Goal: Information Seeking & Learning: Check status

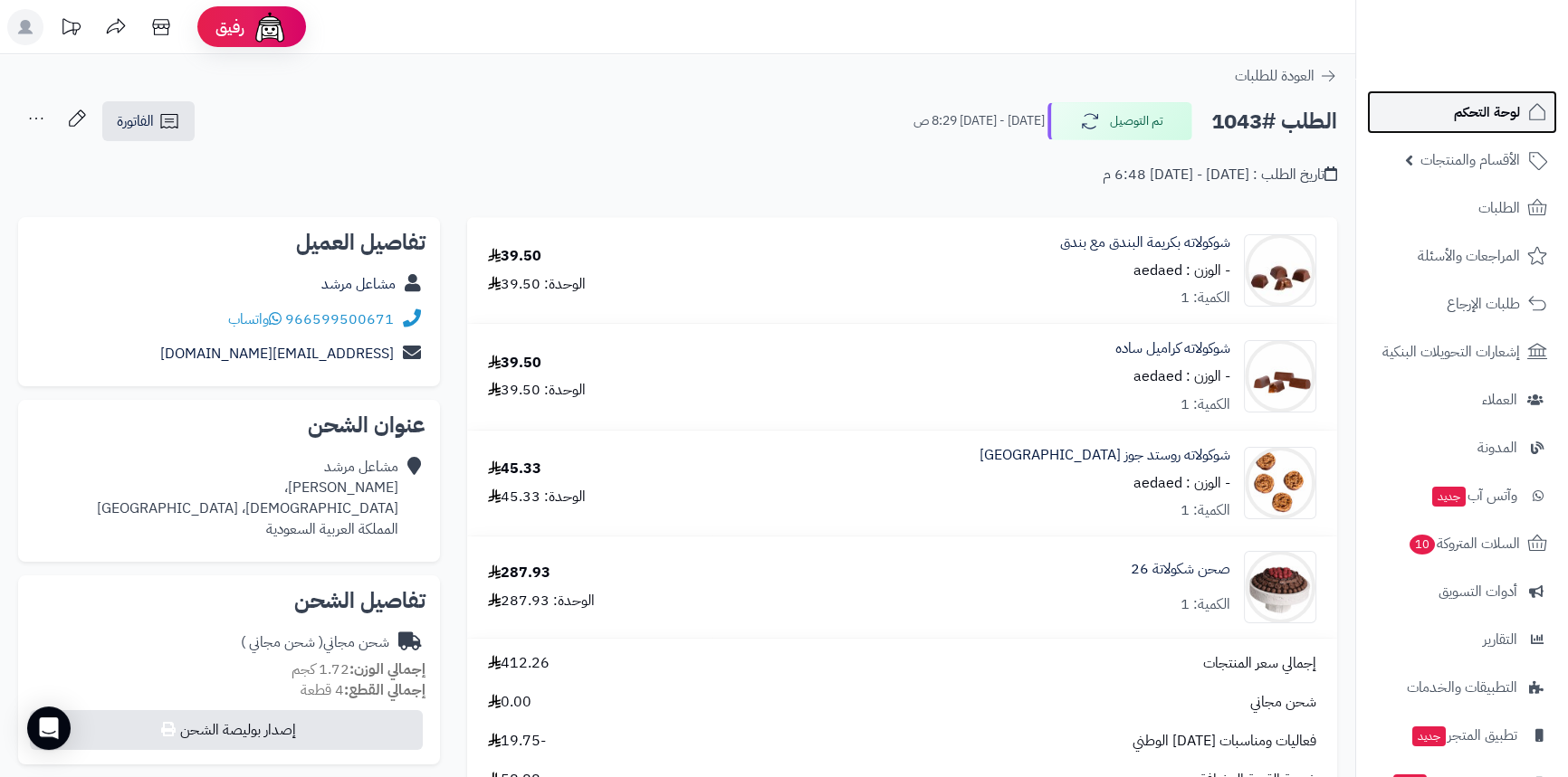
click at [1466, 103] on span "لوحة التحكم" at bounding box center [1486, 113] width 66 height 25
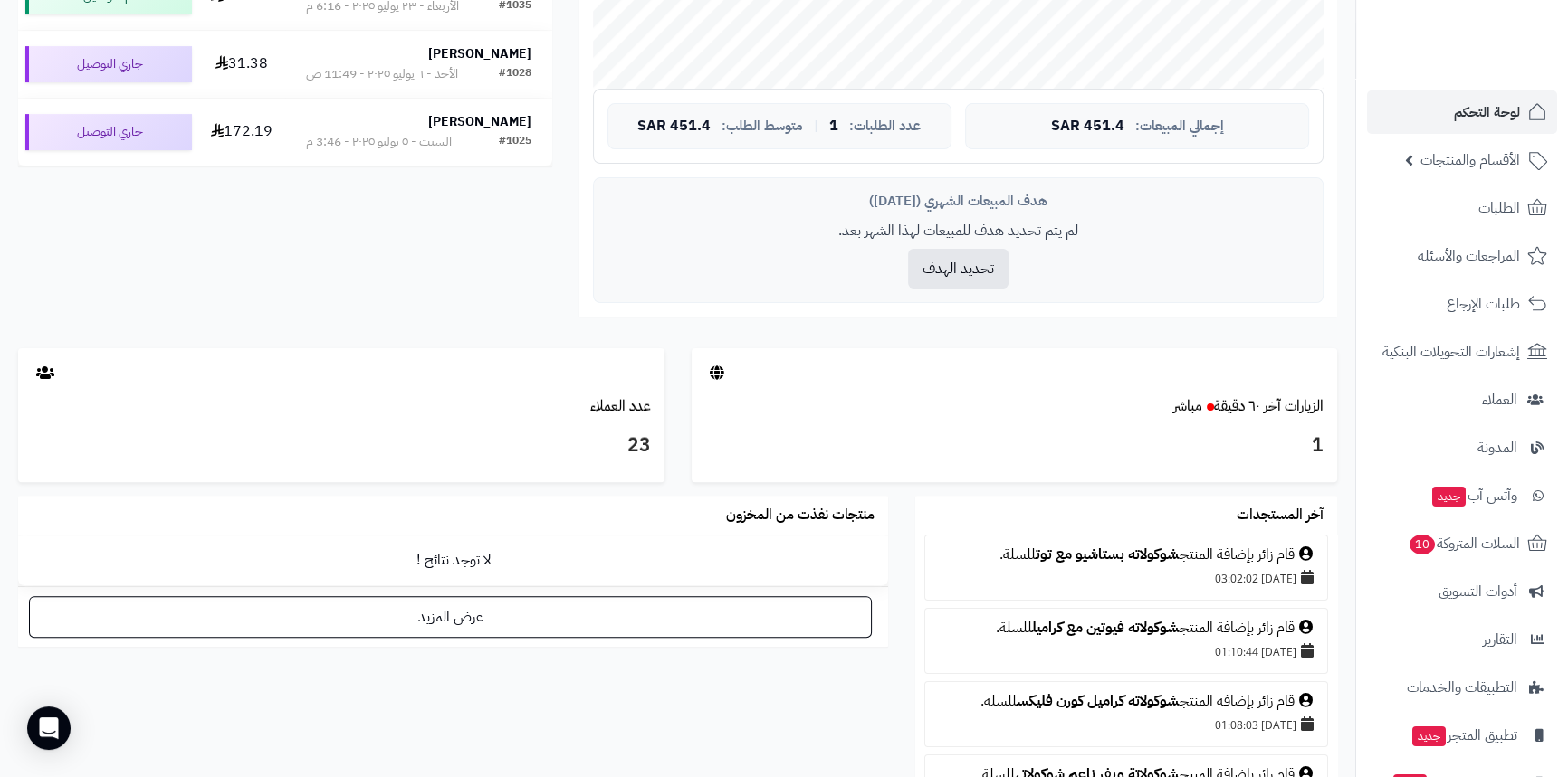
scroll to position [658, 0]
click at [1272, 407] on link "الزيارات آخر ٦٠ دقيقة مباشر" at bounding box center [1248, 405] width 150 height 21
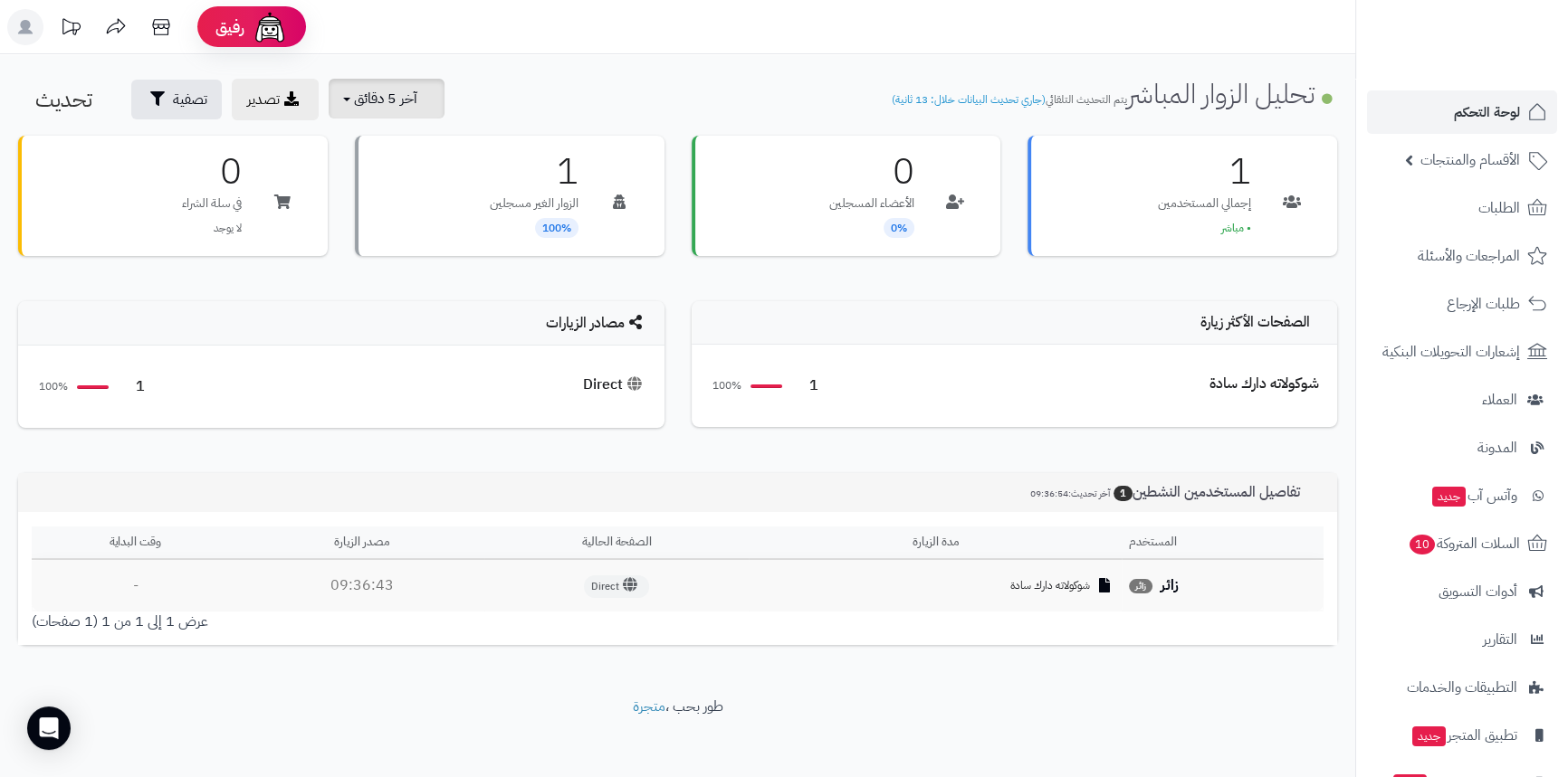
click at [398, 105] on span "آخر 5 دقائق" at bounding box center [385, 98] width 63 height 21
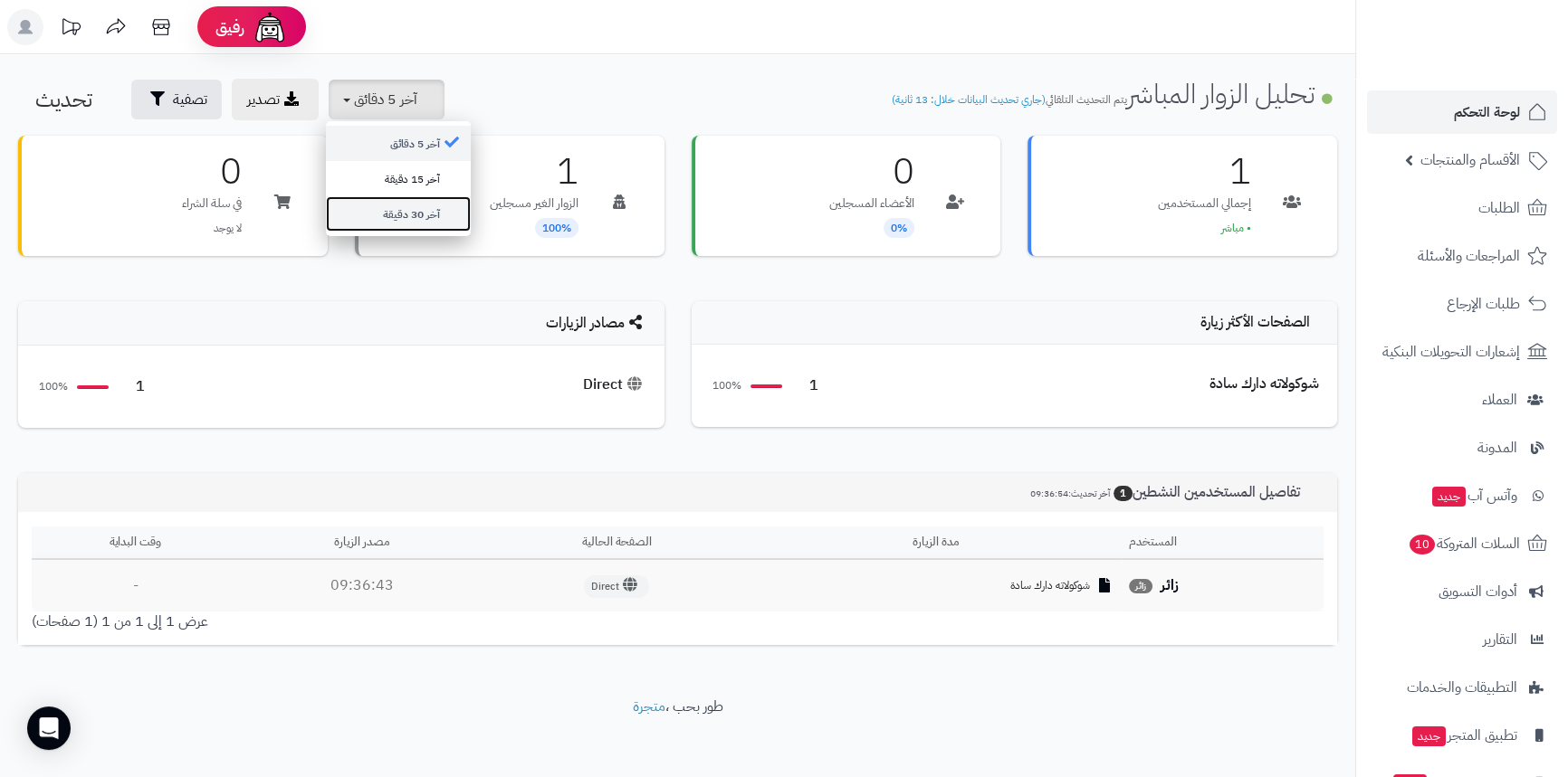
click at [413, 210] on link "آخر 30 دقيقة" at bounding box center [398, 213] width 145 height 35
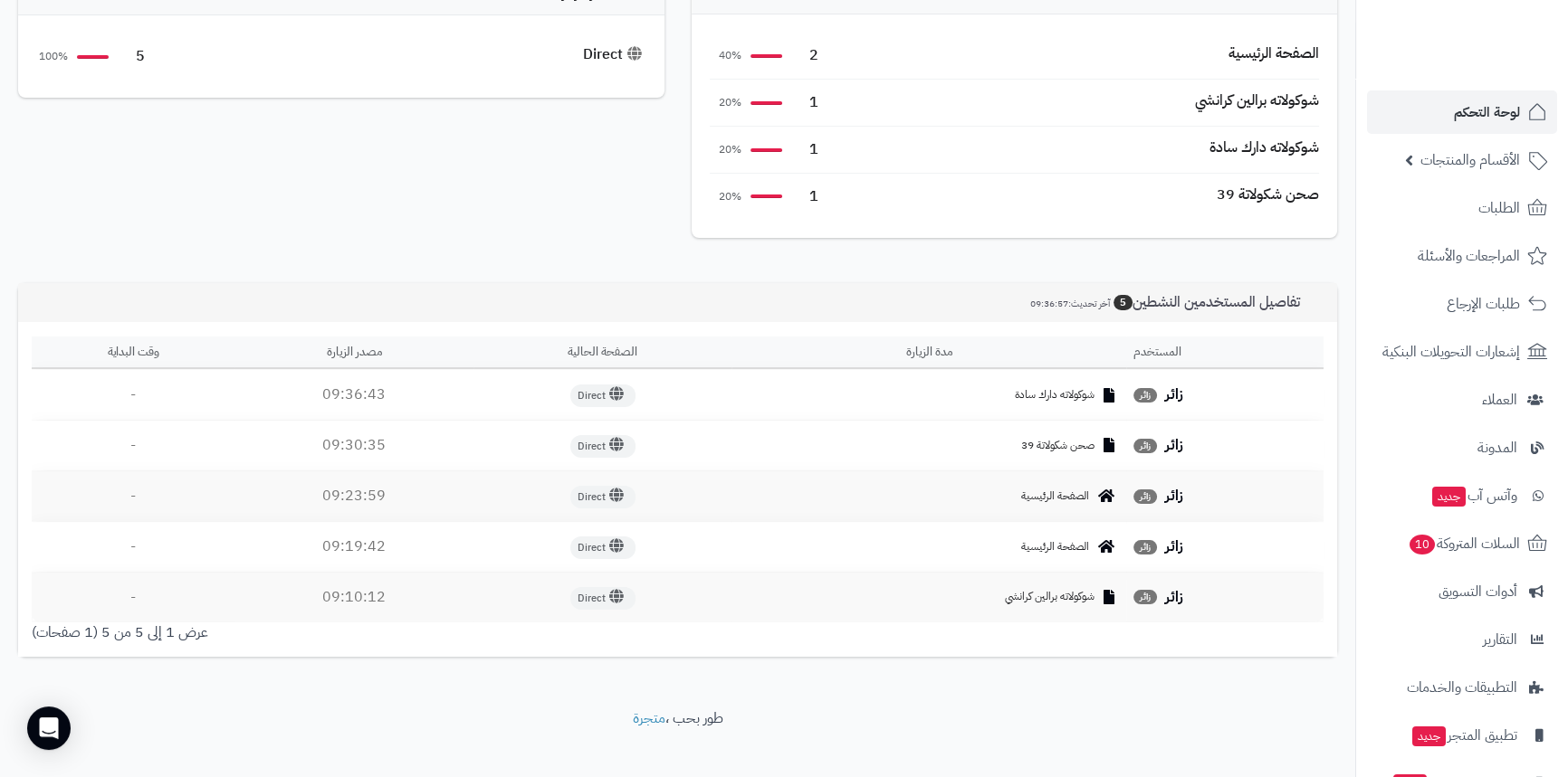
scroll to position [351, 0]
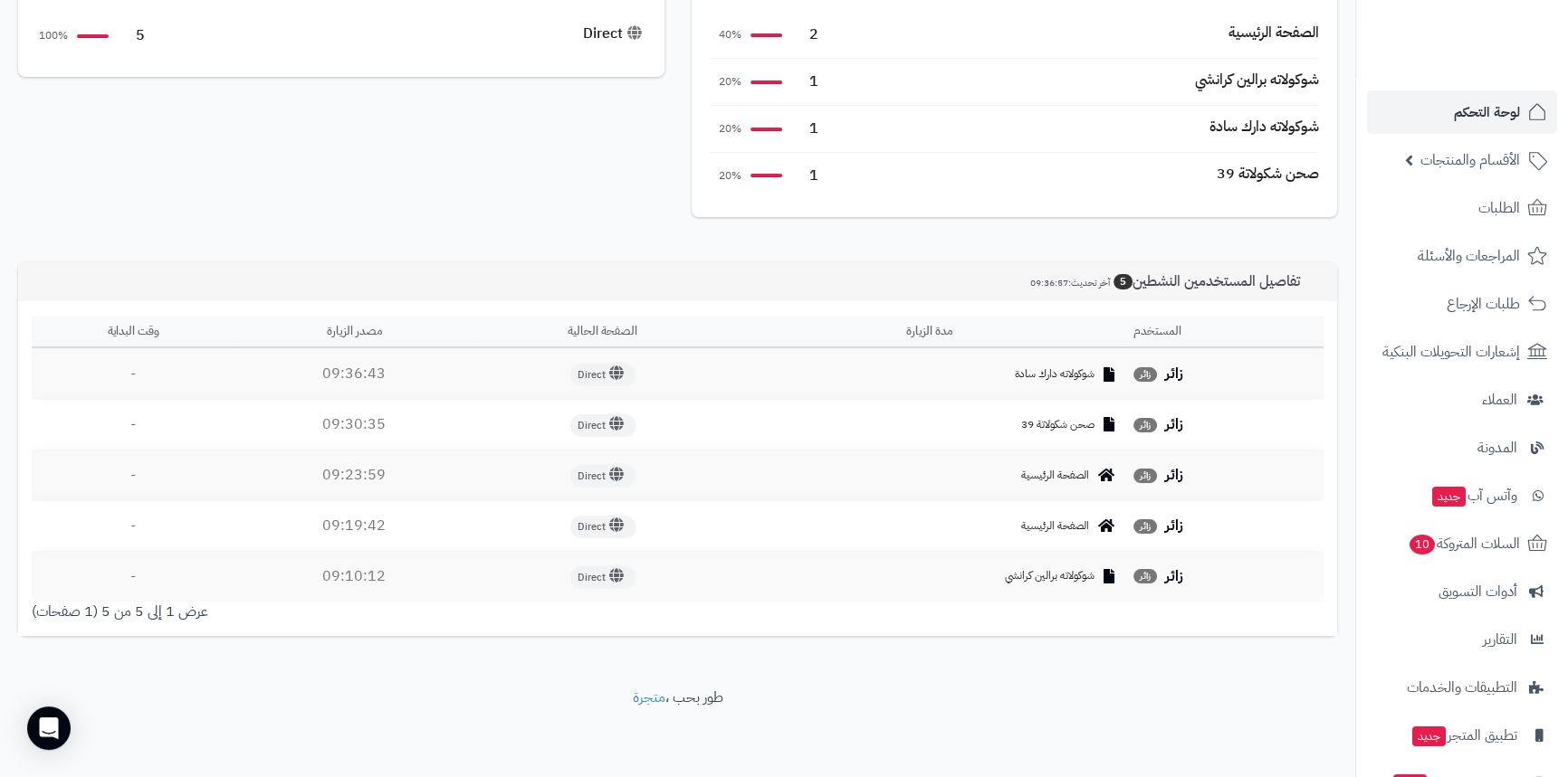
click at [1131, 277] on h3 "تفاصيل المستخدمين النشطين 5 آخر تحديث: 09:36:57" at bounding box center [1170, 282] width 307 height 17
click at [148, 620] on div "عرض 1 إلى 5 من 5 (1 صفحات)" at bounding box center [348, 611] width 660 height 20
click at [1044, 568] on span "شوكولاته برالين كرانشي" at bounding box center [1049, 576] width 89 height 16
click at [986, 572] on div "شوكولاته برالين كرانشي" at bounding box center [929, 576] width 380 height 16
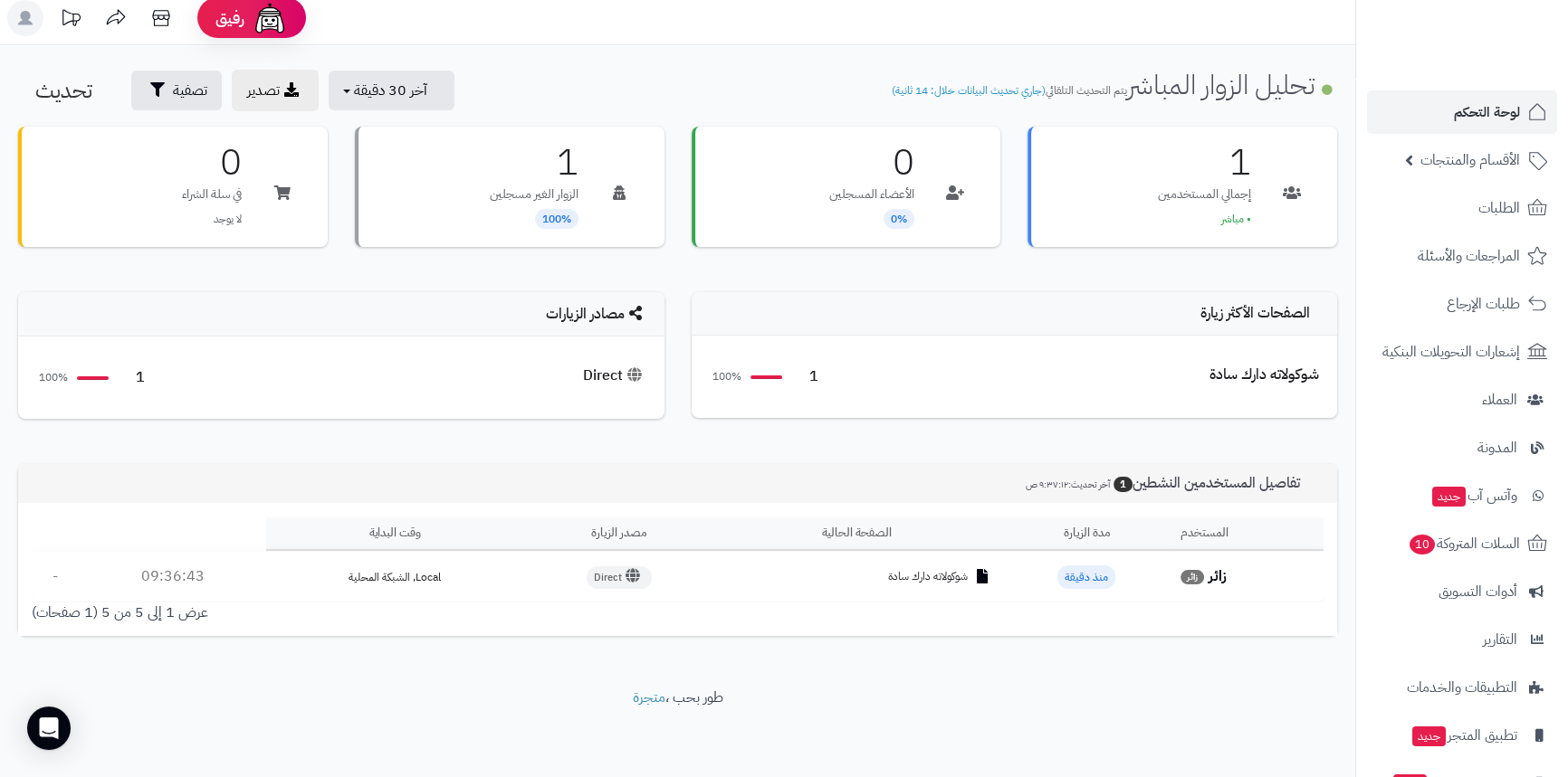
click at [845, 572] on div "شوكولاته دارك سادة" at bounding box center [856, 577] width 271 height 16
click at [919, 571] on span "شوكولاته دارك سادة" at bounding box center [928, 577] width 80 height 16
click at [886, 579] on div "شوكولاته دارك سادة" at bounding box center [856, 577] width 271 height 16
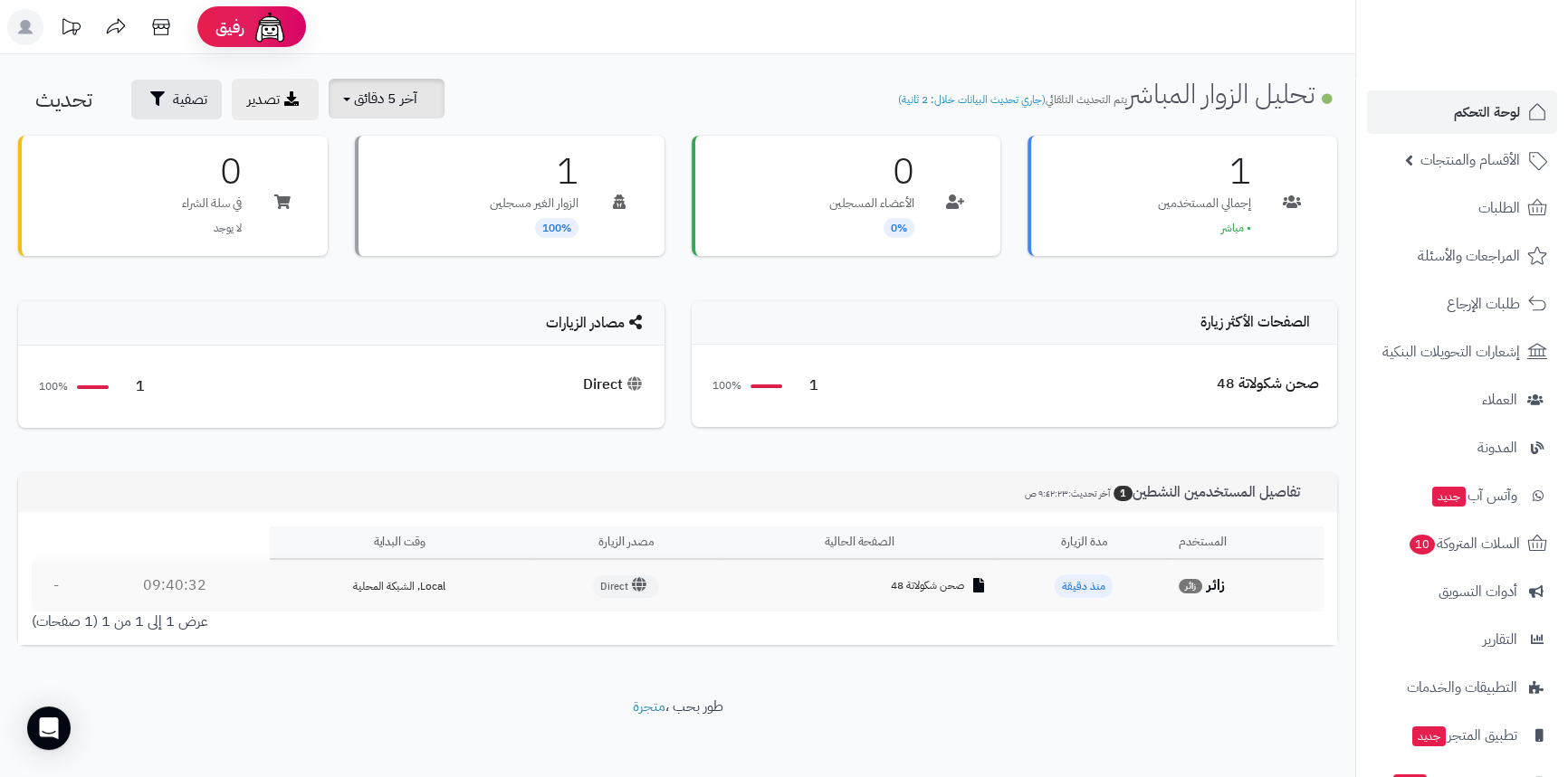
click at [417, 108] on button "آخر 5 دقائق" at bounding box center [386, 98] width 115 height 40
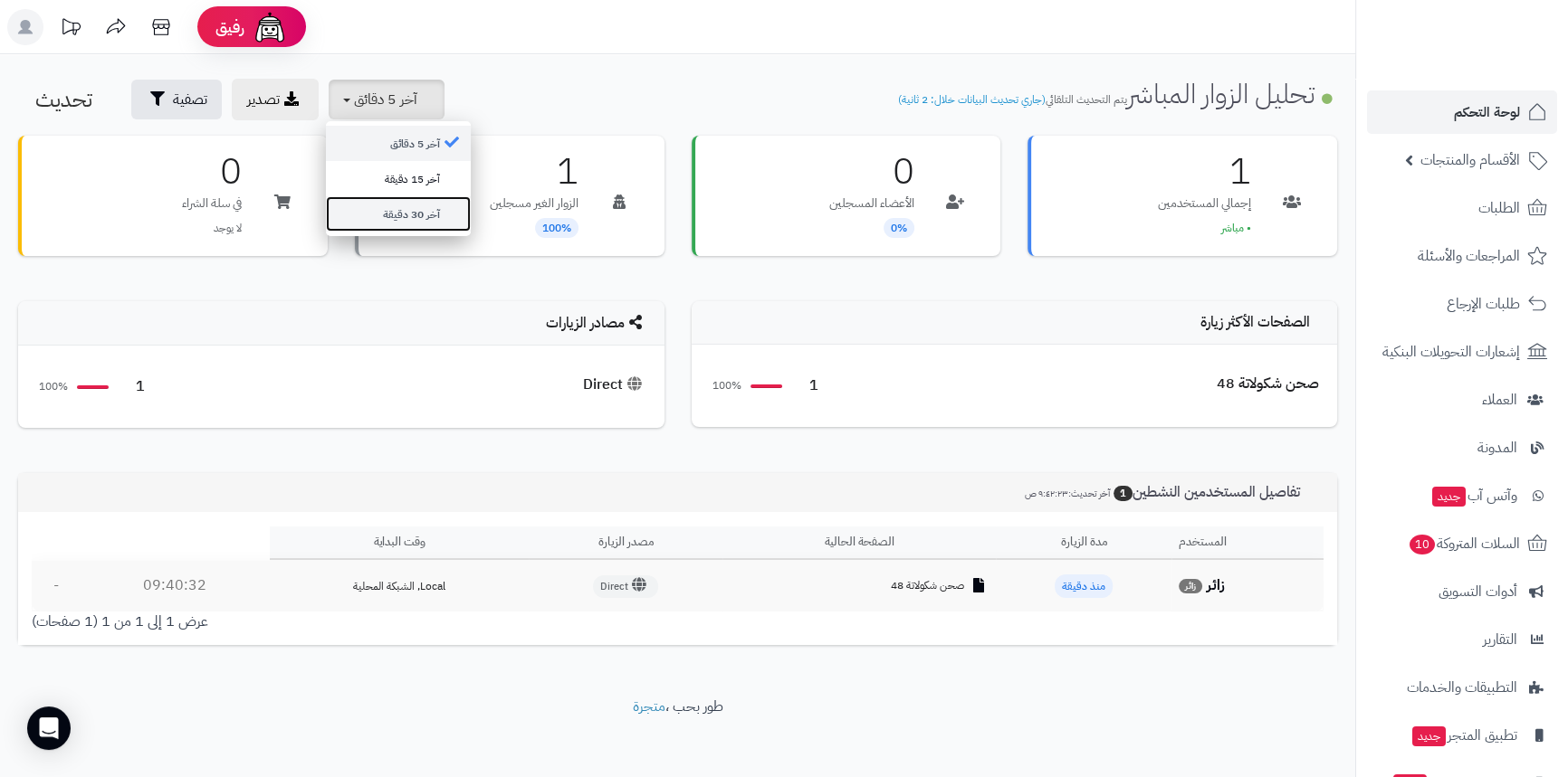
click at [414, 222] on link "آخر 30 دقيقة" at bounding box center [398, 213] width 145 height 35
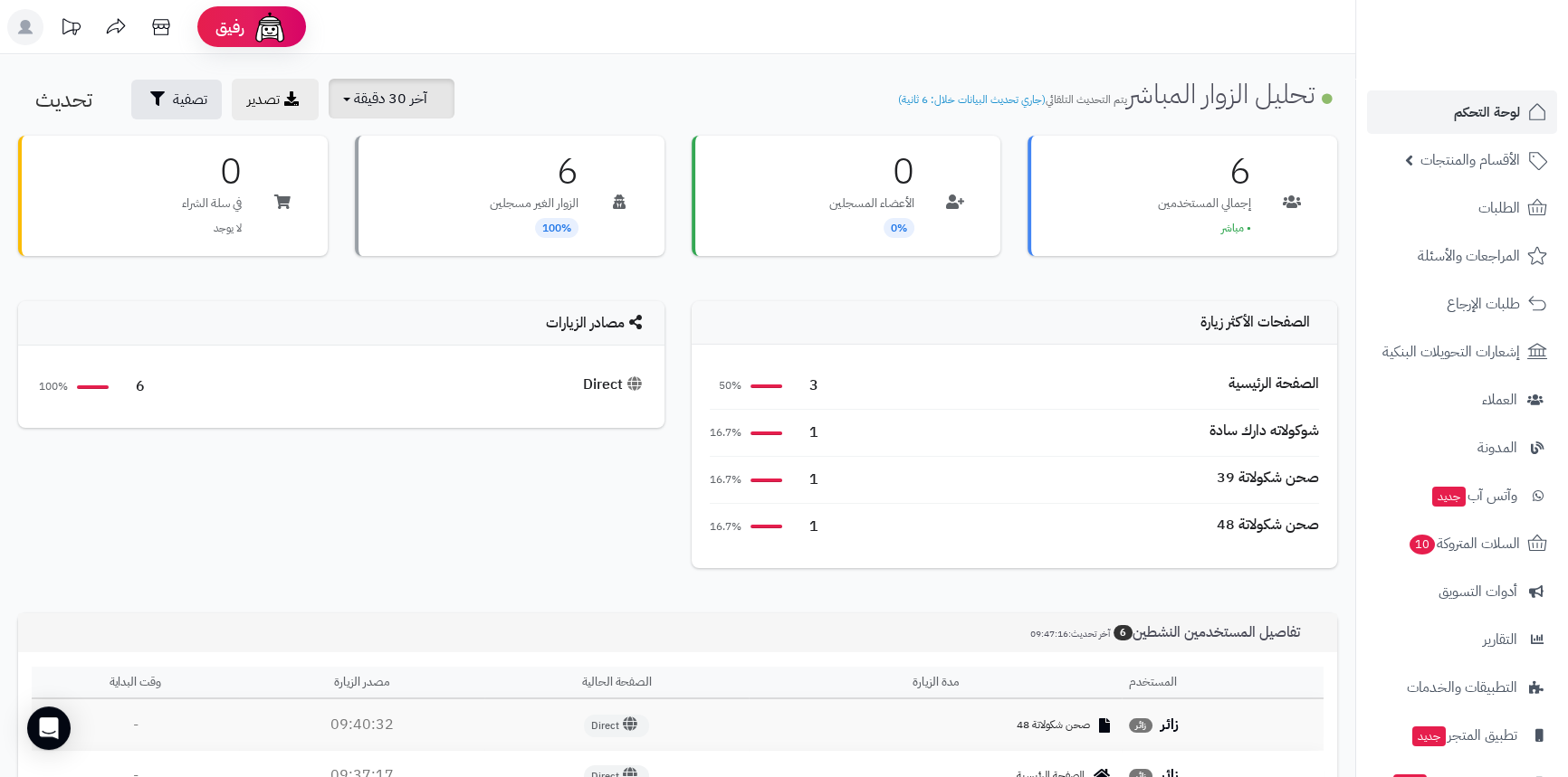
click at [386, 94] on span "آخر 30 دقيقة" at bounding box center [391, 98] width 74 height 21
click at [395, 209] on link "آخر 30 دقيقة" at bounding box center [398, 213] width 145 height 35
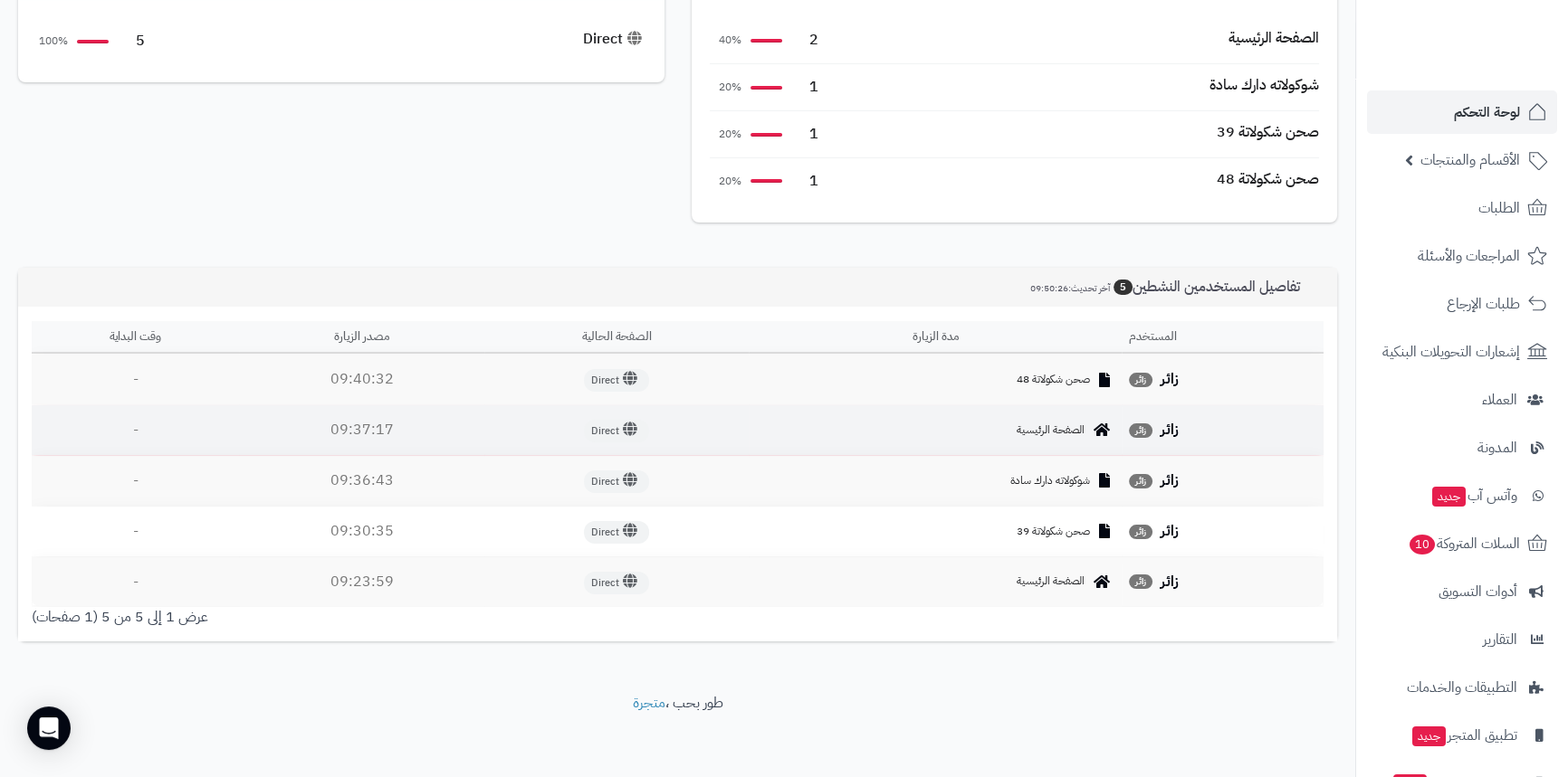
scroll to position [351, 0]
